Goal: Information Seeking & Learning: Check status

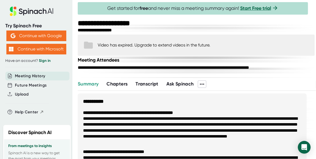
click at [28, 77] on span "Meeting History" at bounding box center [30, 76] width 30 height 6
click at [27, 77] on span "Meeting History" at bounding box center [30, 76] width 30 height 6
click at [47, 60] on link "Sign in" at bounding box center [45, 61] width 12 height 5
